Goal: Task Accomplishment & Management: Complete application form

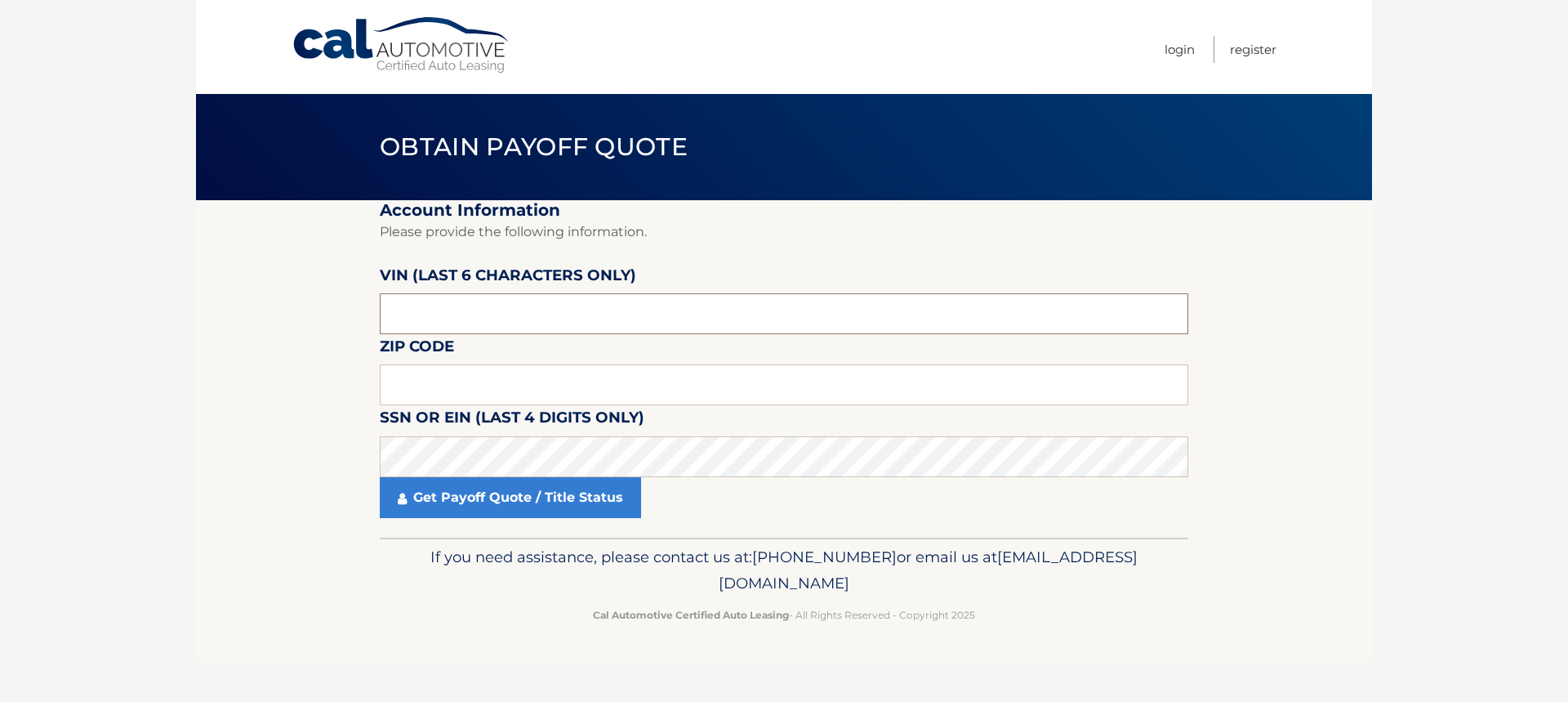
click at [521, 326] on input "text" at bounding box center [784, 314] width 808 height 41
type input "730793"
click at [488, 393] on input "text" at bounding box center [784, 384] width 808 height 41
type input "07110"
click at [465, 430] on label "SSN or EIN (last 4 digits only)" at bounding box center [511, 420] width 264 height 30
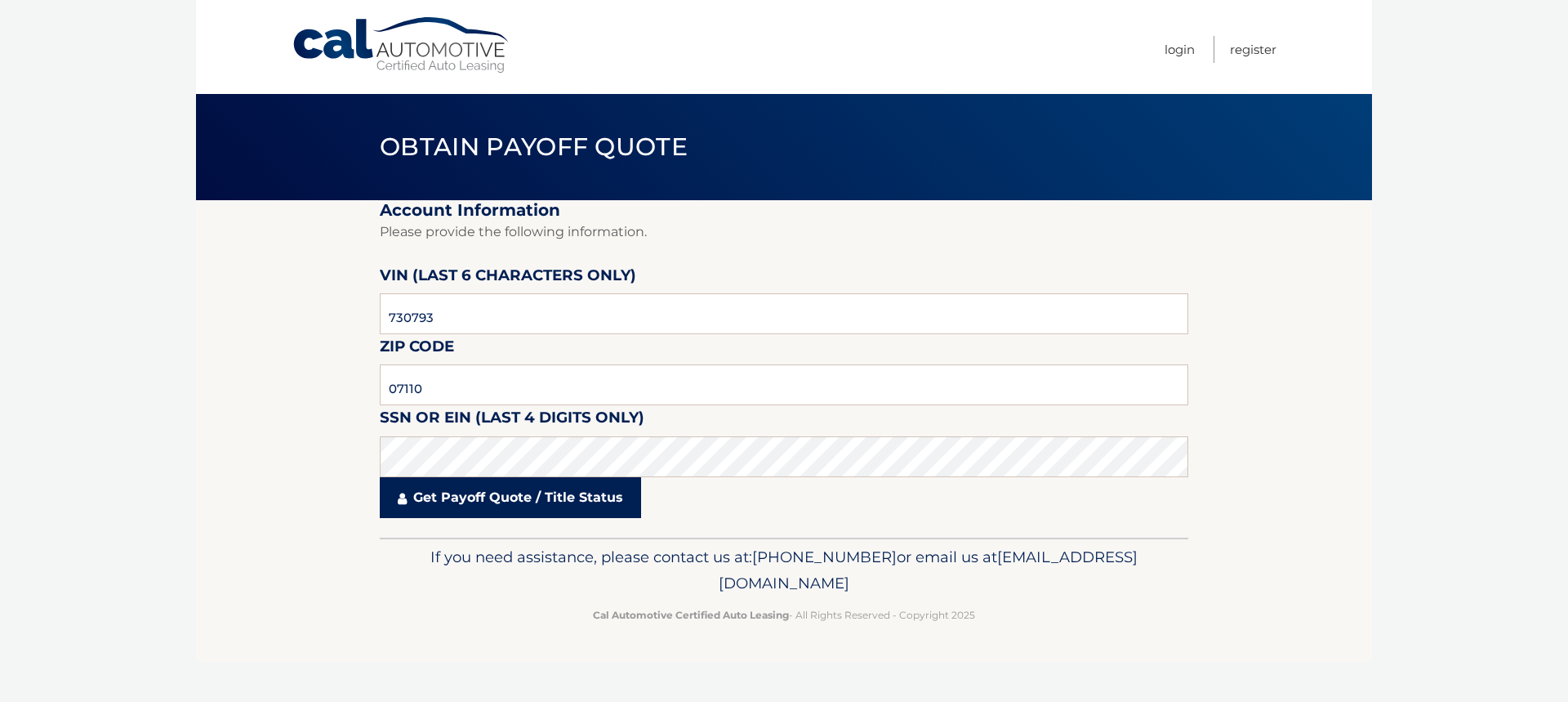
click at [424, 498] on link "Get Payoff Quote / Title Status" at bounding box center [510, 497] width 261 height 41
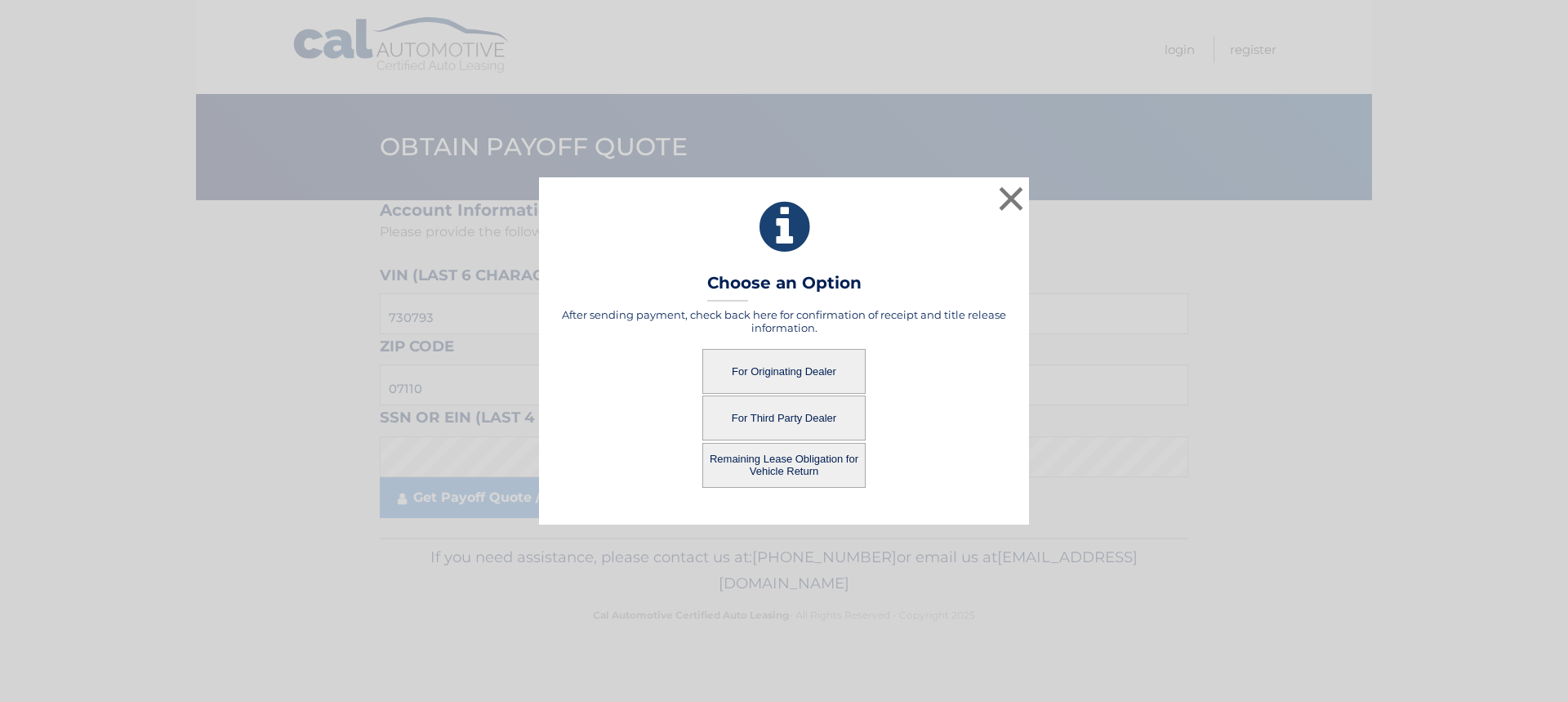
click at [788, 375] on button "For Originating Dealer" at bounding box center [784, 370] width 164 height 45
click at [789, 366] on button "For Originating Dealer" at bounding box center [784, 370] width 164 height 45
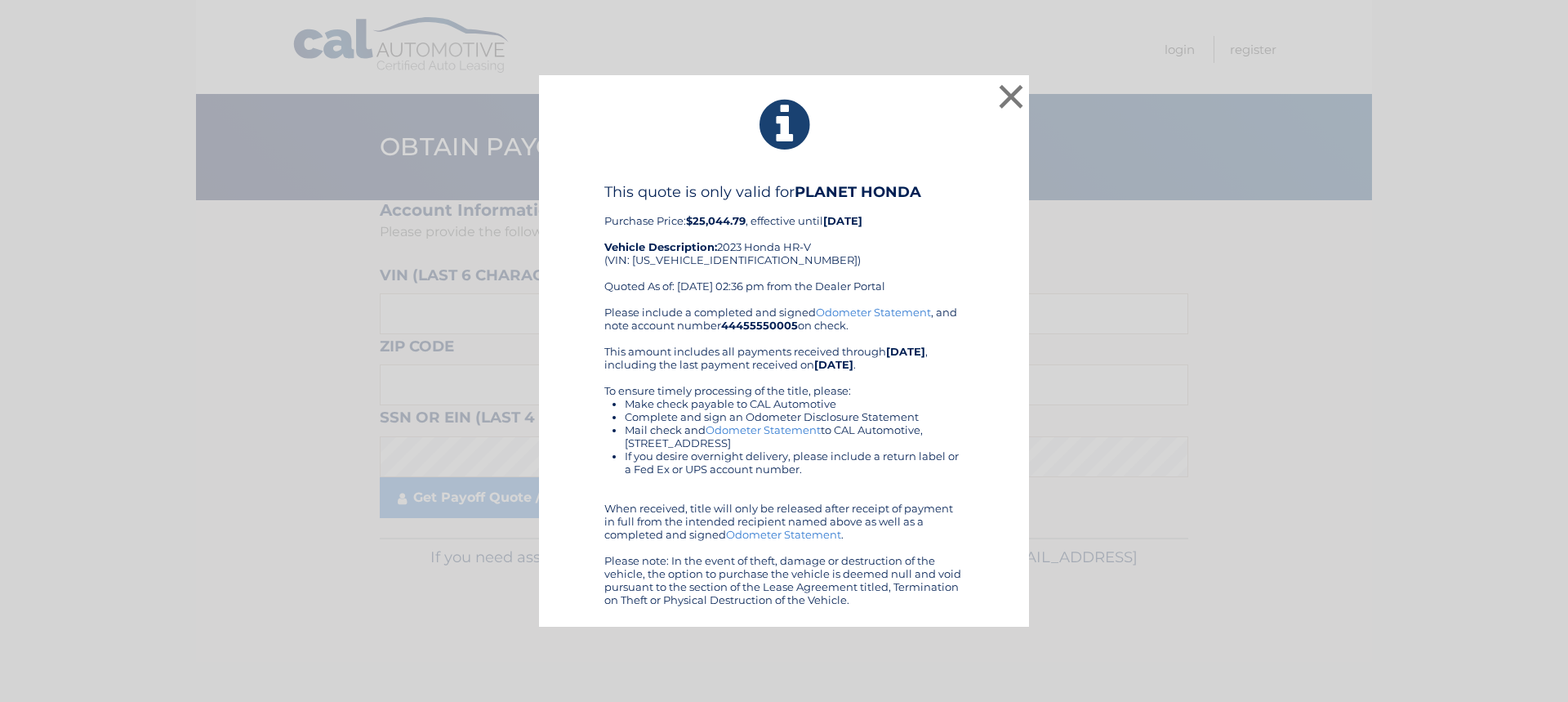
click at [721, 263] on div "This quote is only valid for PLANET HONDA Purchase Price: $25,044.79 , effectiv…" at bounding box center [784, 244] width 359 height 123
copy div "[US_VEHICLE_IDENTIFICATION_NUMBER]"
